Goal: Navigation & Orientation: Find specific page/section

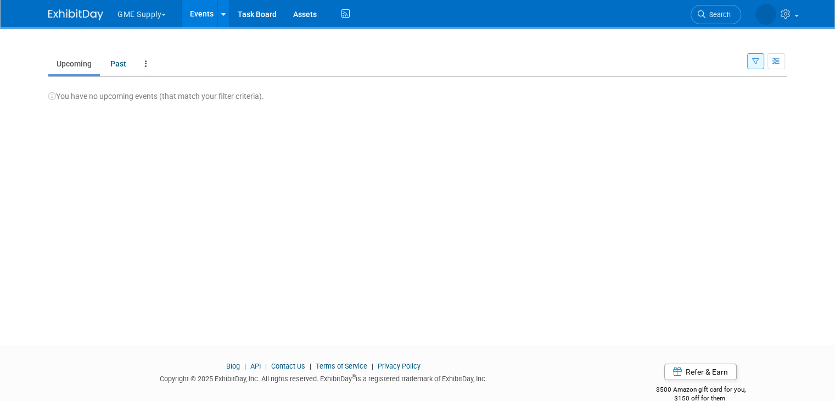
click at [135, 12] on button "GME Supply" at bounding box center [147, 12] width 63 height 24
click at [255, 53] on ul "Upcoming Past All Events Past and Upcoming Grouped Annually Events grouped by y…" at bounding box center [397, 64] width 699 height 25
click at [114, 67] on link "Past" at bounding box center [118, 63] width 32 height 21
click at [71, 68] on link "Upcoming" at bounding box center [74, 63] width 52 height 21
click at [132, 14] on button "GME Supply" at bounding box center [147, 12] width 63 height 24
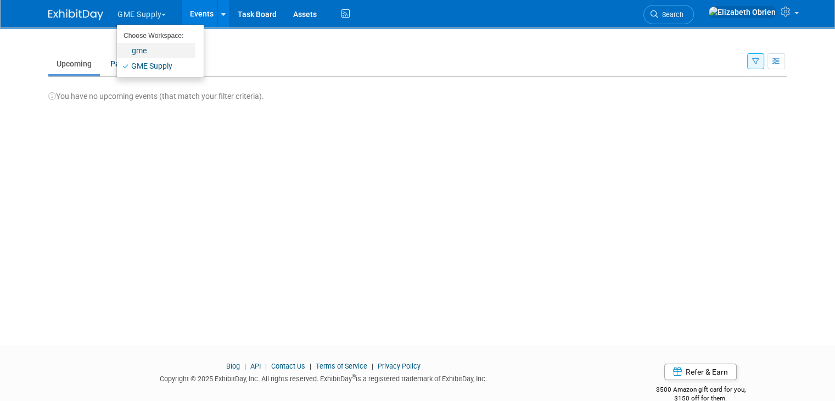
click at [129, 53] on link "gme" at bounding box center [156, 50] width 79 height 15
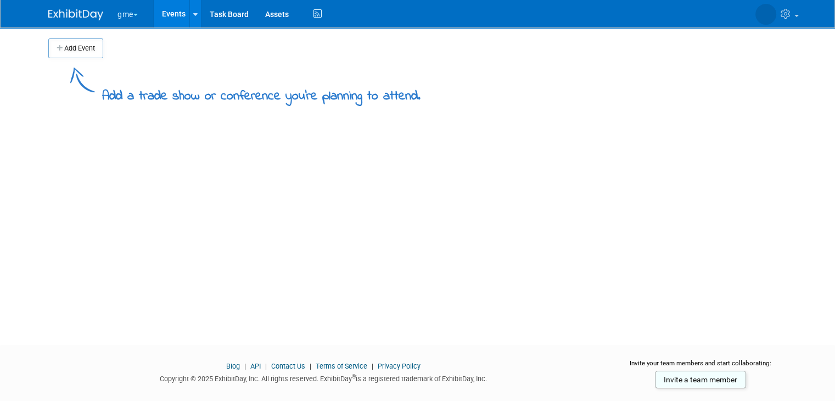
click at [118, 14] on button "gme" at bounding box center [133, 12] width 35 height 24
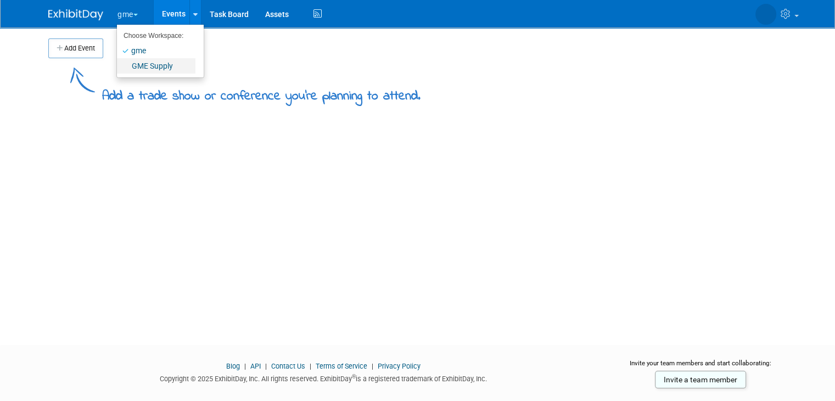
click at [127, 70] on link "GME Supply" at bounding box center [156, 65] width 79 height 15
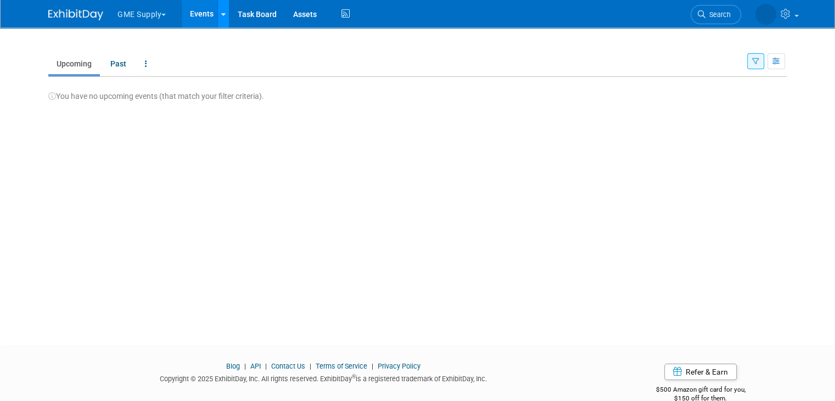
click at [217, 18] on link at bounding box center [223, 13] width 12 height 27
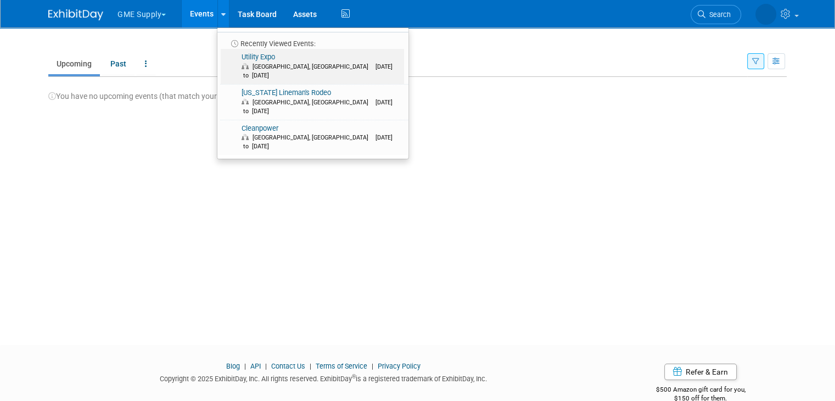
click at [251, 62] on span "Louisville, KY Oct 7, 2025 to Oct 9, 2025" at bounding box center [321, 71] width 159 height 18
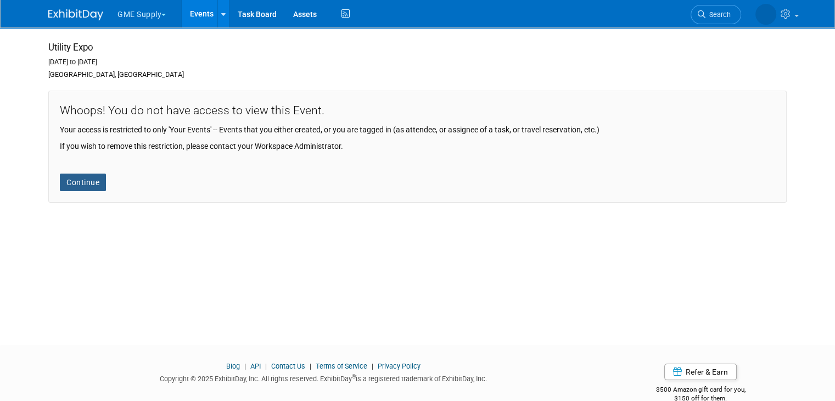
click at [64, 185] on link "Continue" at bounding box center [83, 183] width 46 height 18
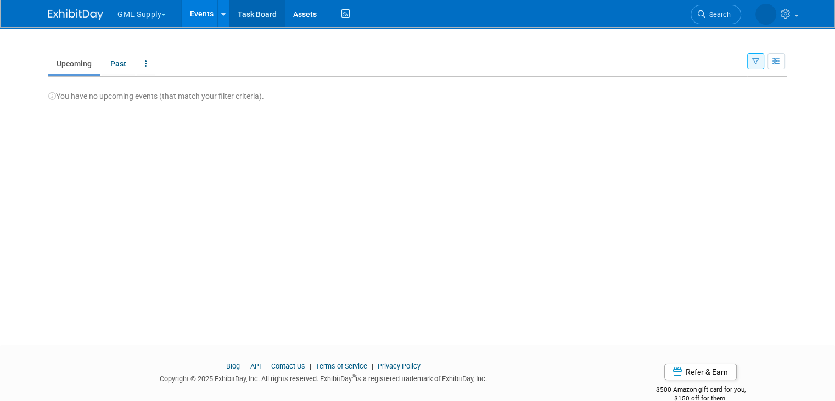
click at [250, 15] on link "Task Board" at bounding box center [257, 13] width 55 height 27
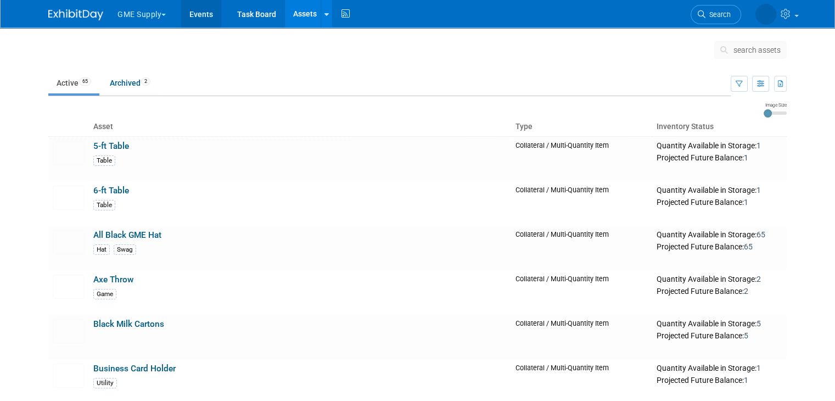
click at [209, 14] on link "Events" at bounding box center [201, 13] width 40 height 27
